Goal: Navigation & Orientation: Go to known website

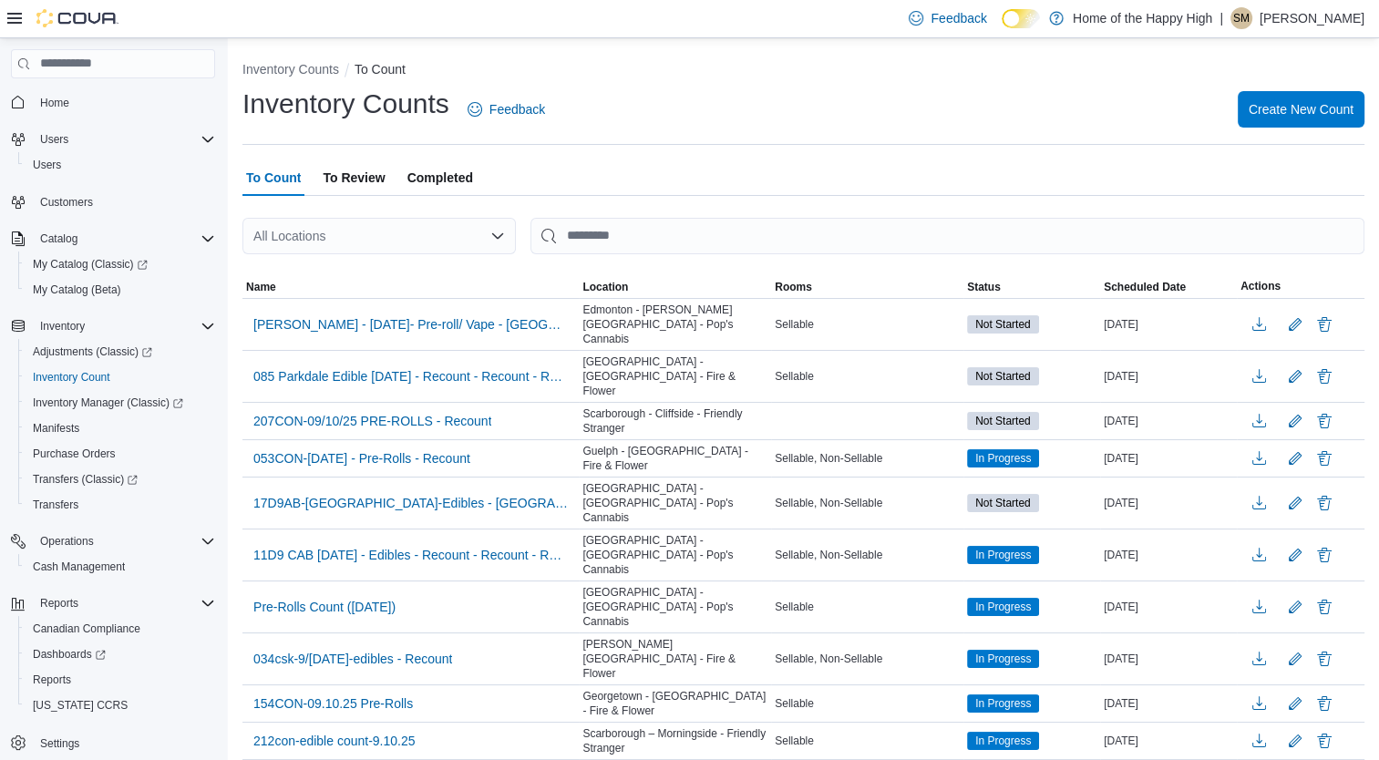
click at [1305, 13] on p "[PERSON_NAME]" at bounding box center [1312, 18] width 105 height 22
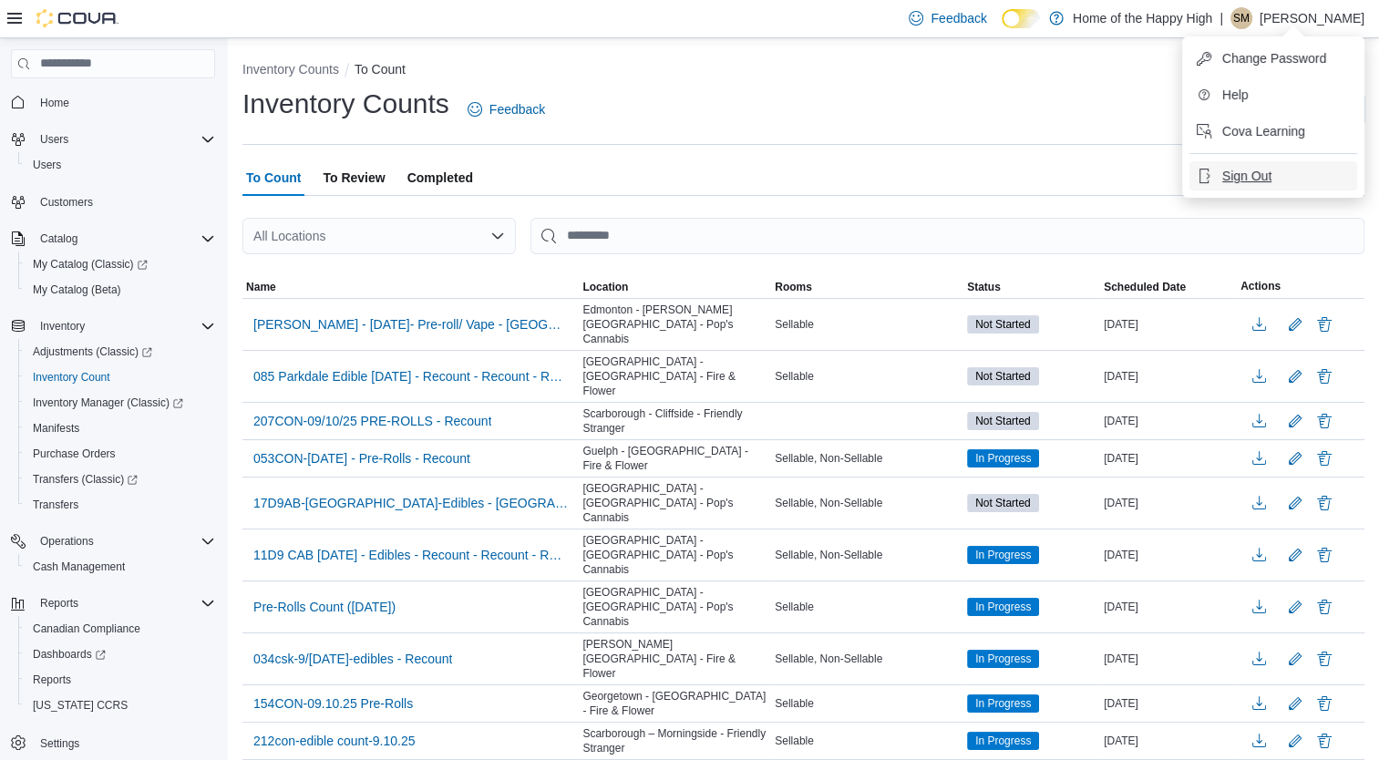
drag, startPoint x: 1254, startPoint y: 177, endPoint x: 1229, endPoint y: 170, distance: 26.3
click at [1254, 177] on span "Sign Out" at bounding box center [1247, 176] width 49 height 18
